Goal: Task Accomplishment & Management: Manage account settings

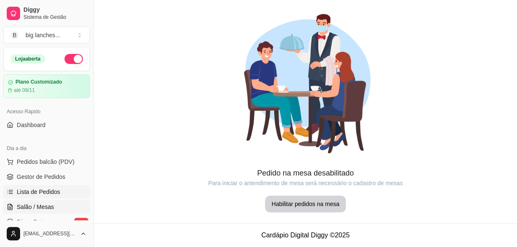
scroll to position [38, 0]
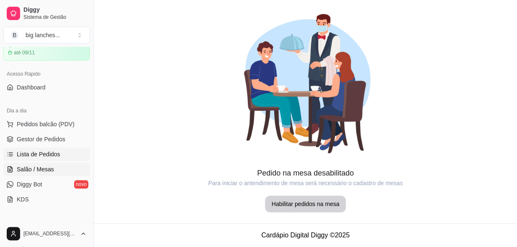
click at [58, 155] on span "Lista de Pedidos" at bounding box center [39, 154] width 44 height 8
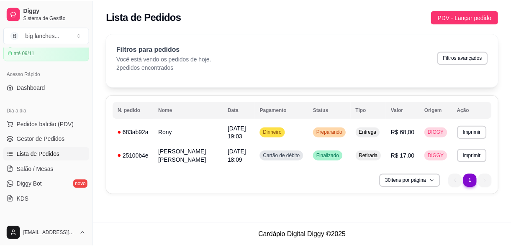
scroll to position [76, 0]
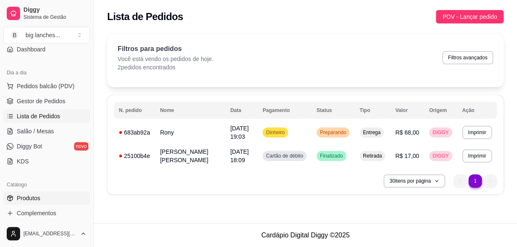
click at [51, 198] on link "Produtos" at bounding box center [46, 198] width 87 height 13
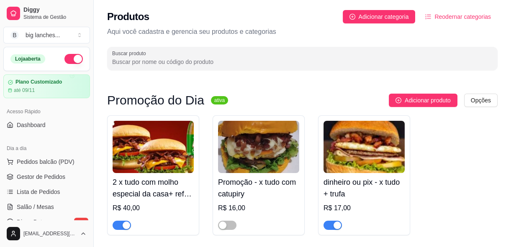
scroll to position [38, 0]
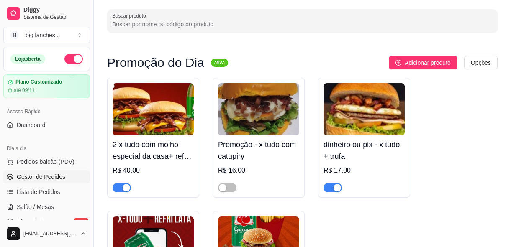
click at [44, 169] on ul "Pedidos balcão (PDV) Gestor de Pedidos Lista de Pedidos Salão / Mesas Diggy Bot…" at bounding box center [46, 199] width 87 height 89
click at [44, 174] on span "Gestor de Pedidos" at bounding box center [41, 177] width 49 height 8
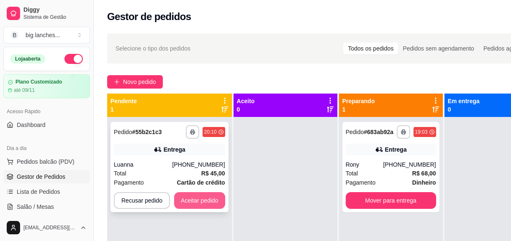
click at [187, 200] on button "Aceitar pedido" at bounding box center [199, 200] width 51 height 17
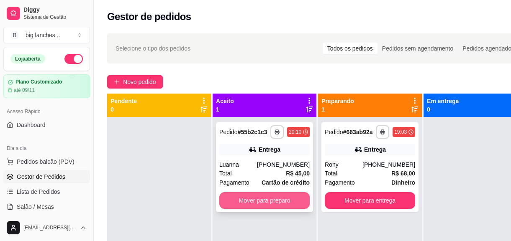
click at [255, 205] on button "Mover para preparo" at bounding box center [264, 200] width 90 height 17
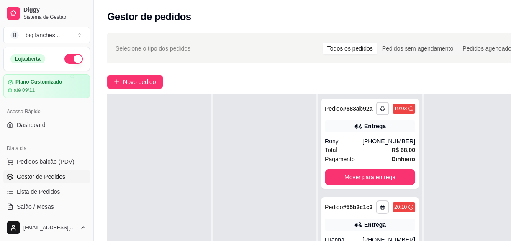
scroll to position [133, 0]
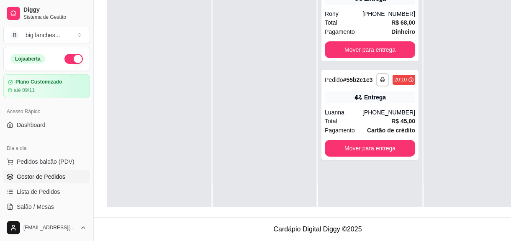
drag, startPoint x: 273, startPoint y: 164, endPoint x: 241, endPoint y: 155, distance: 33.4
click at [241, 155] on div at bounding box center [264, 86] width 104 height 241
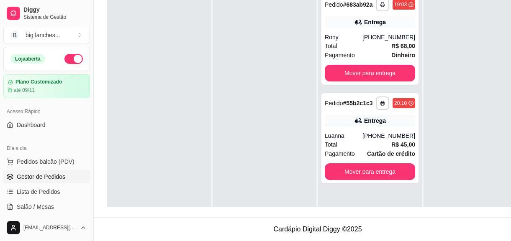
scroll to position [23, 0]
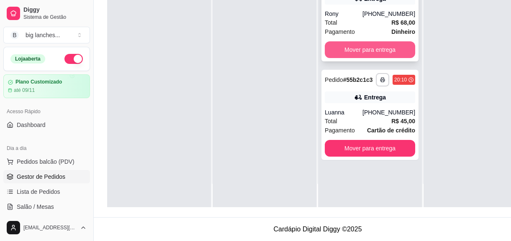
click at [343, 44] on button "Mover para entrega" at bounding box center [370, 49] width 90 height 17
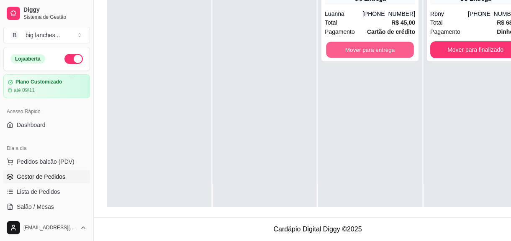
click at [343, 44] on button "Mover para entrega" at bounding box center [370, 50] width 88 height 16
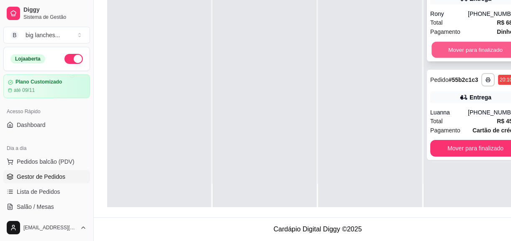
click at [455, 42] on button "Mover para finalizado" at bounding box center [475, 50] width 88 height 16
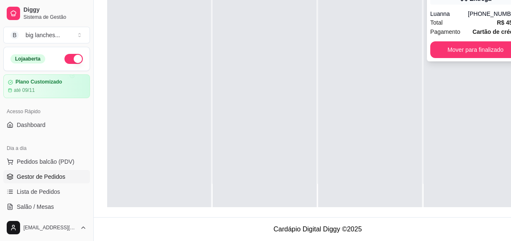
click at [461, 52] on div "**********" at bounding box center [475, 16] width 97 height 90
click at [461, 50] on button "Mover para finalizado" at bounding box center [475, 50] width 90 height 17
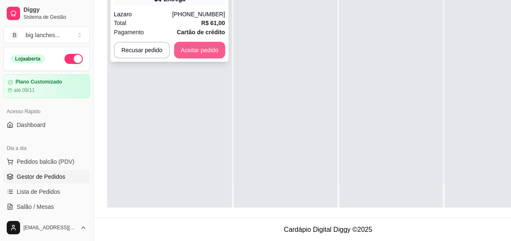
click at [182, 50] on button "Aceitar pedido" at bounding box center [199, 50] width 51 height 17
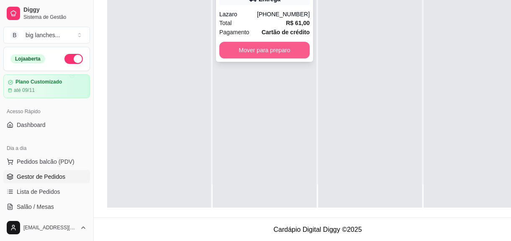
click at [236, 53] on button "Mover para preparo" at bounding box center [264, 50] width 90 height 17
